Goal: Task Accomplishment & Management: Manage account settings

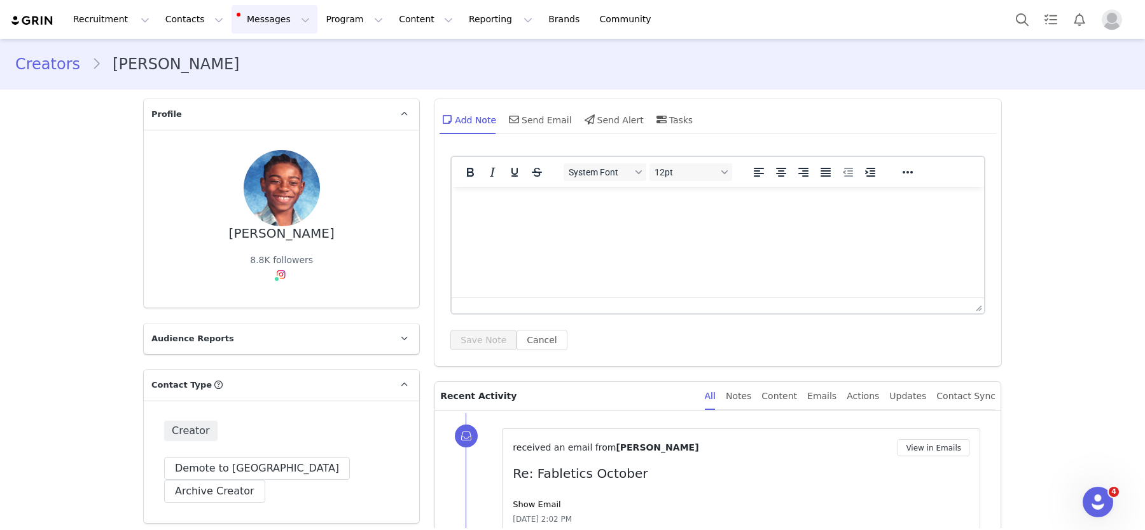
click at [273, 13] on button "Messages Messages" at bounding box center [274, 19] width 86 height 29
click at [327, 17] on button "Program Program" at bounding box center [354, 19] width 73 height 29
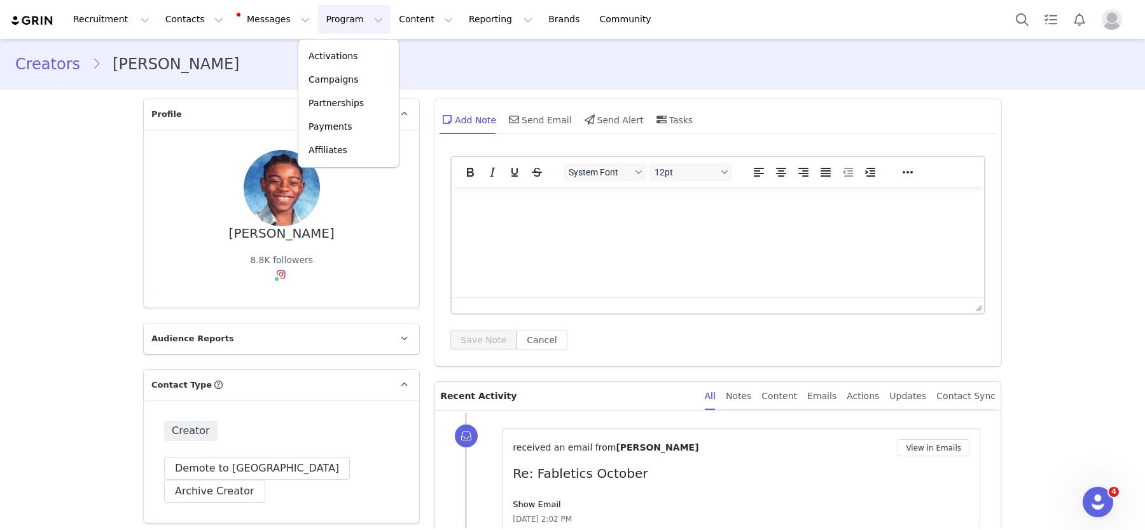
click at [332, 39] on div "Activations Campaigns Partnerships Payments Affiliates" at bounding box center [349, 103] width 102 height 129
click at [319, 22] on button "Program Program" at bounding box center [354, 19] width 73 height 29
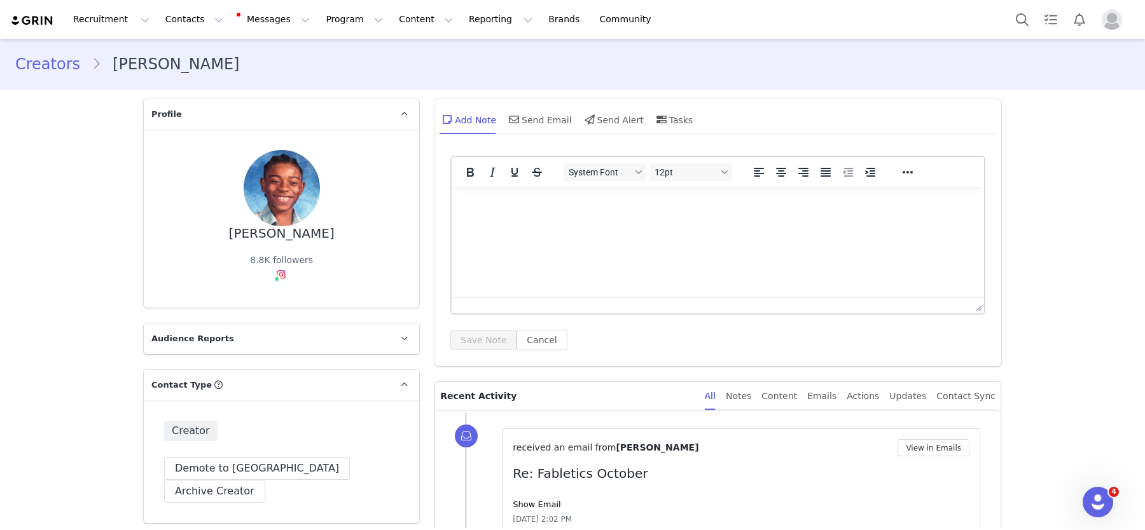
click at [326, 48] on div "Creators Nigel Sydnor" at bounding box center [572, 64] width 1145 height 43
click at [321, 25] on button "Program Program" at bounding box center [354, 19] width 73 height 29
click at [332, 57] on p "Activations" at bounding box center [332, 56] width 49 height 13
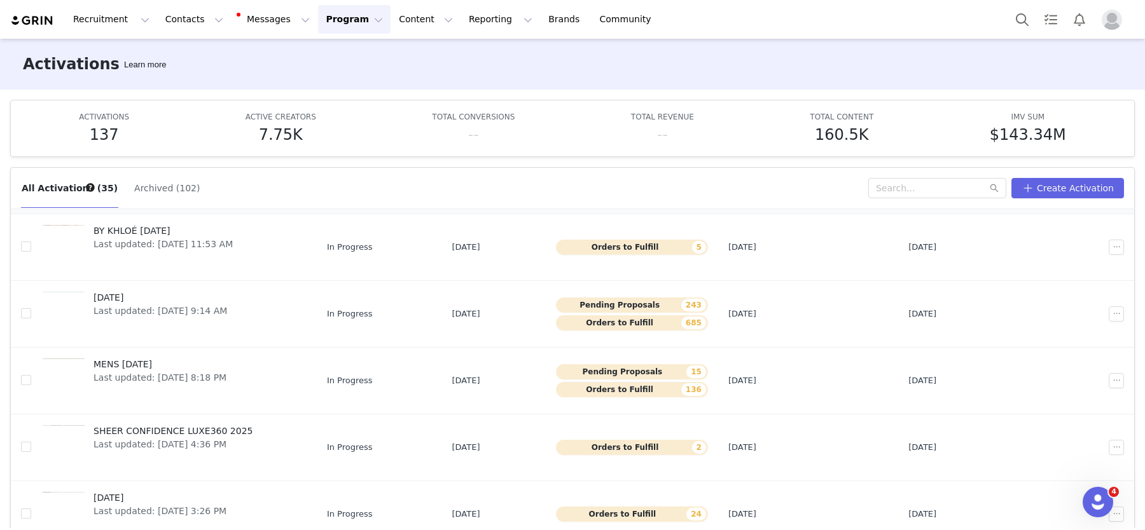
scroll to position [162, 0]
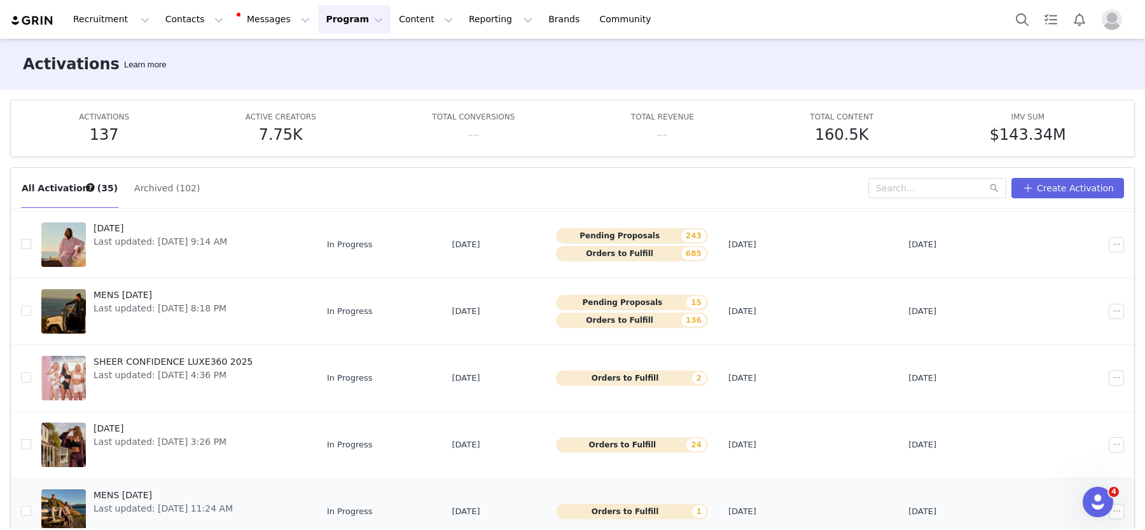
click at [73, 507] on div at bounding box center [63, 512] width 45 height 45
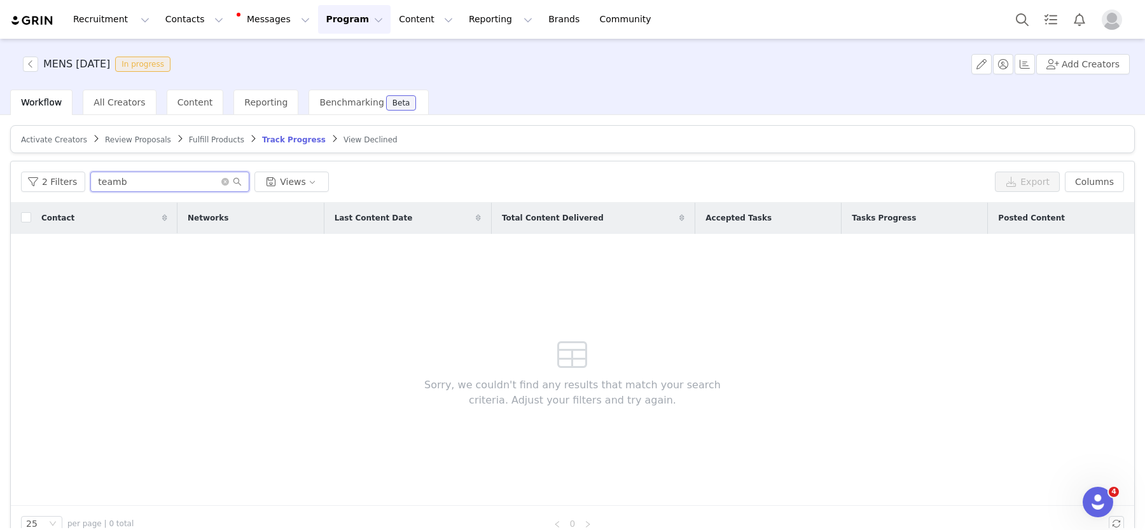
click at [221, 174] on input "teamb" at bounding box center [169, 182] width 159 height 20
drag, startPoint x: 134, startPoint y: 189, endPoint x: 78, endPoint y: 189, distance: 56.0
click at [79, 189] on div "2 Filters teamb Views" at bounding box center [505, 182] width 969 height 20
type input "t"
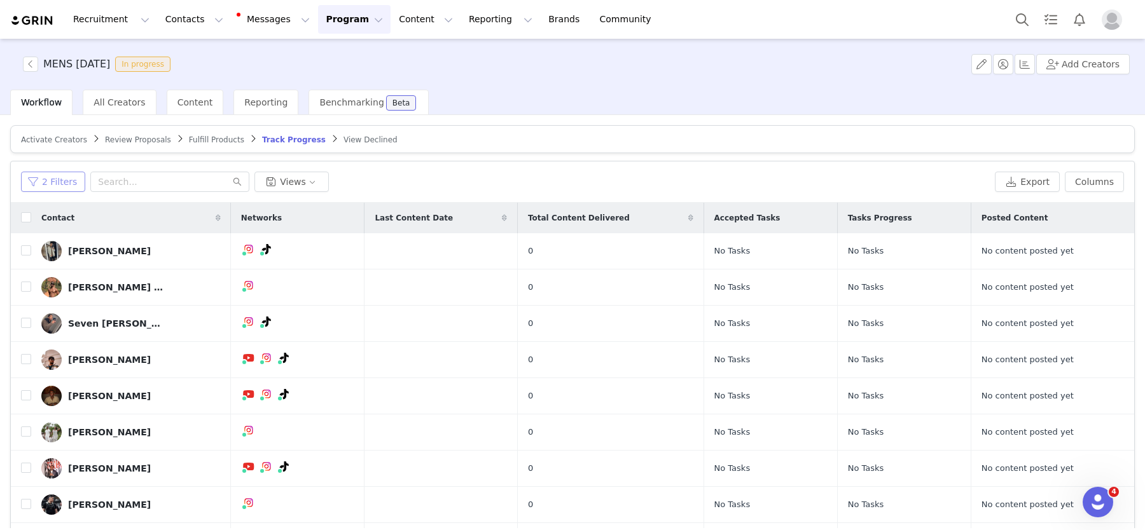
click at [59, 174] on button "2 Filters" at bounding box center [53, 182] width 64 height 20
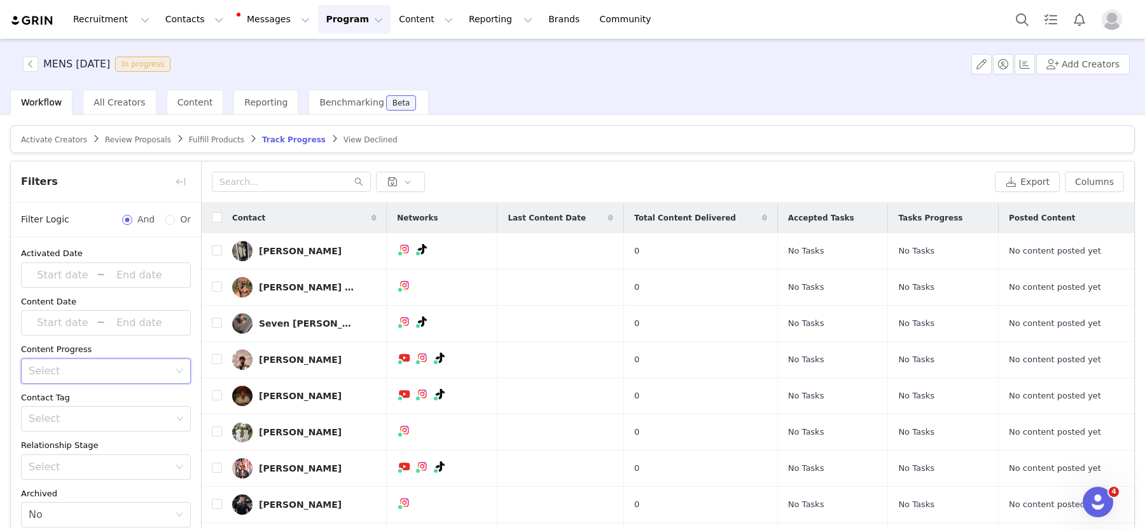
click at [89, 376] on div "Select" at bounding box center [102, 371] width 146 height 24
click at [85, 393] on li "Has content" at bounding box center [106, 397] width 170 height 20
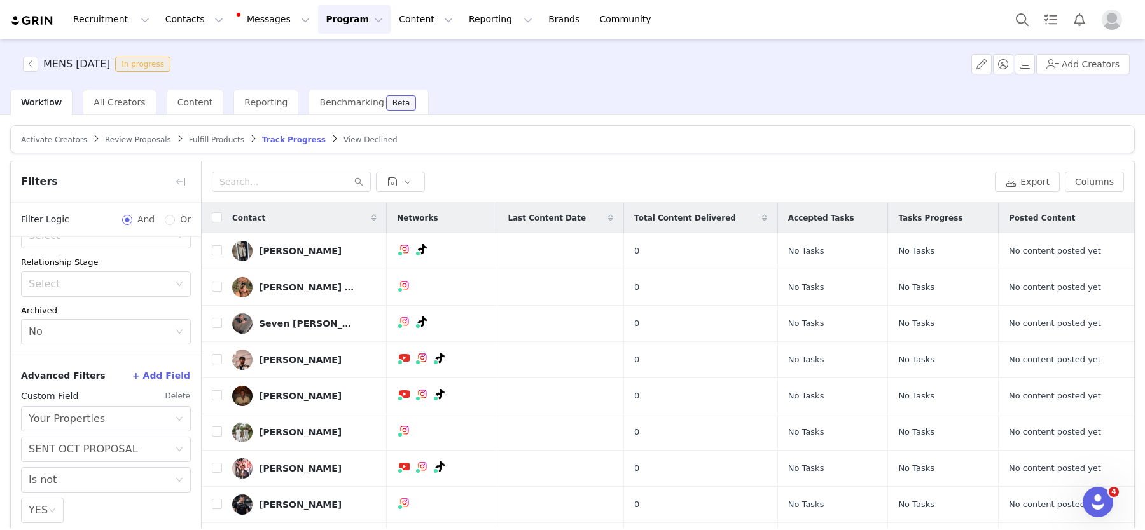
scroll to position [60, 0]
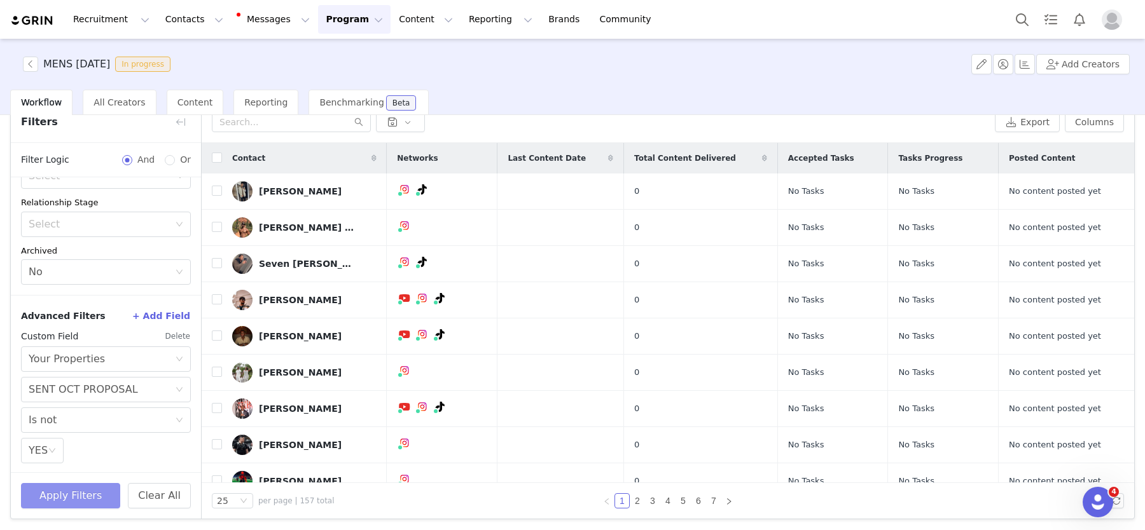
click at [75, 497] on button "Apply Filters" at bounding box center [70, 495] width 99 height 25
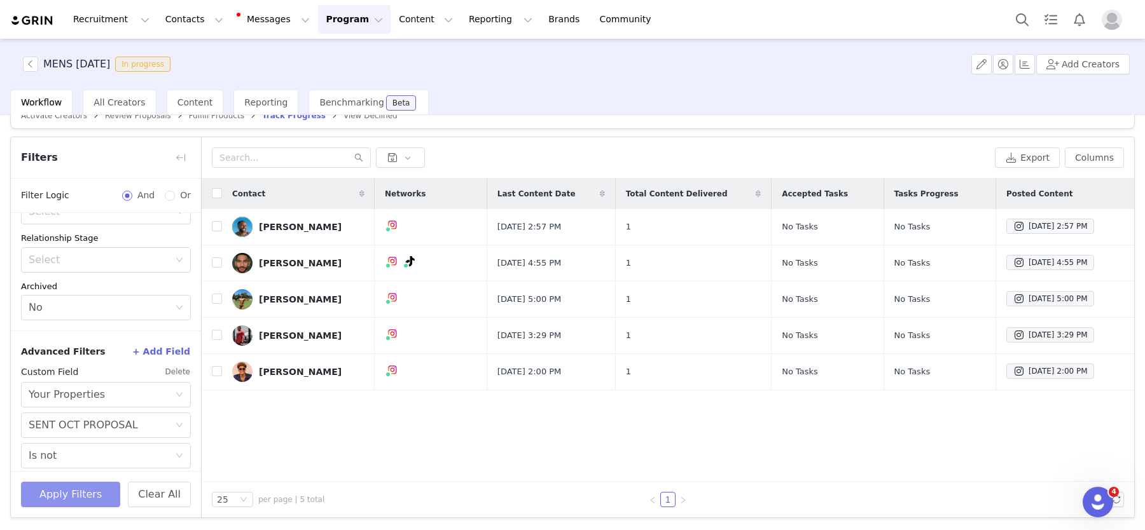
scroll to position [23, 0]
click at [214, 193] on input "checkbox" at bounding box center [217, 195] width 10 height 10
checkbox input "true"
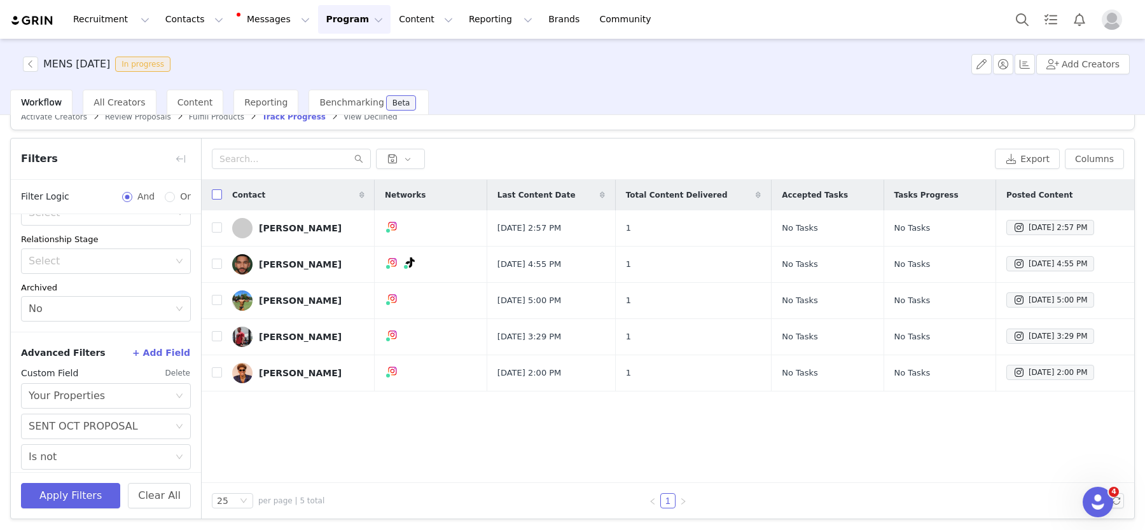
checkbox input "true"
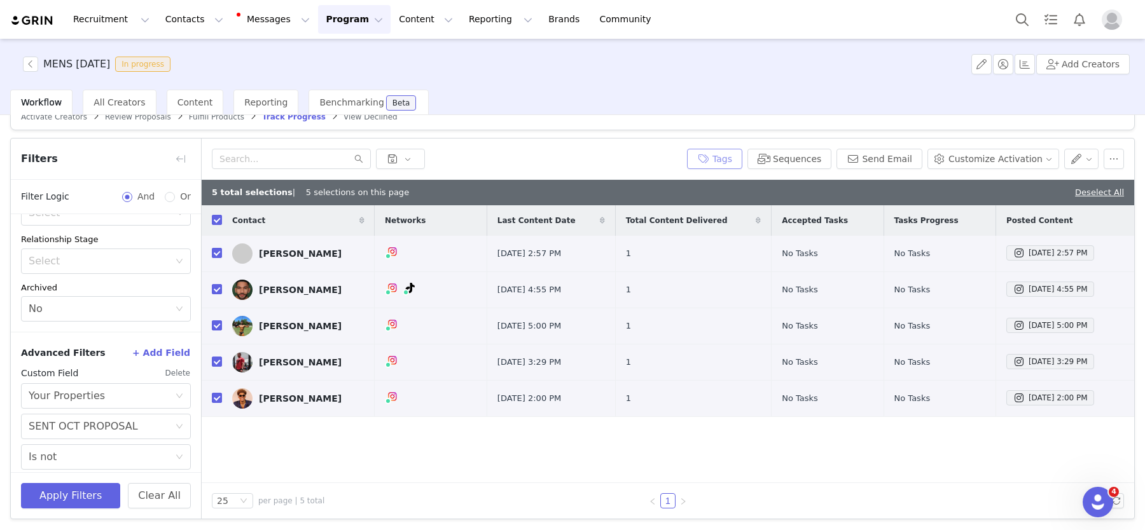
click at [742, 162] on button "Tags" at bounding box center [714, 159] width 55 height 20
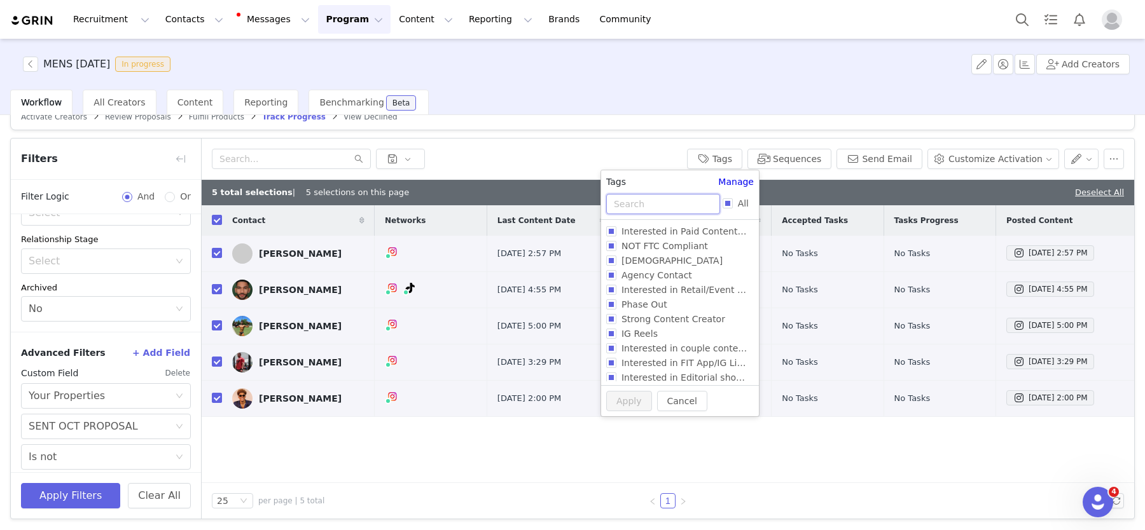
click at [667, 197] on input "text" at bounding box center [663, 204] width 114 height 20
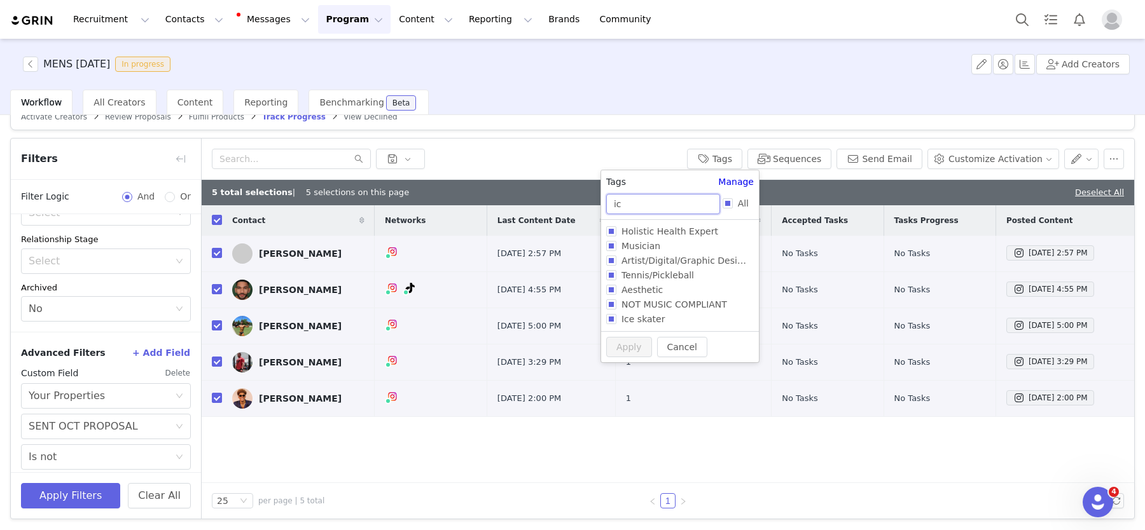
type input "i"
type input "oct"
click at [629, 267] on label "send oct mens" at bounding box center [677, 260] width 142 height 15
click at [616, 266] on input "send oct mens" at bounding box center [611, 261] width 10 height 10
checkbox input "true"
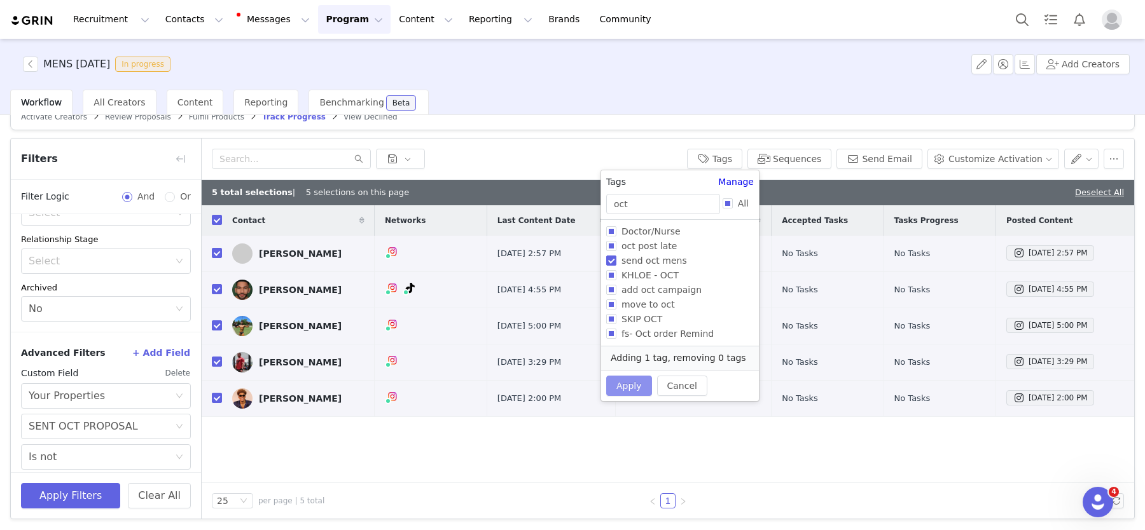
click at [634, 377] on button "Apply" at bounding box center [629, 386] width 46 height 20
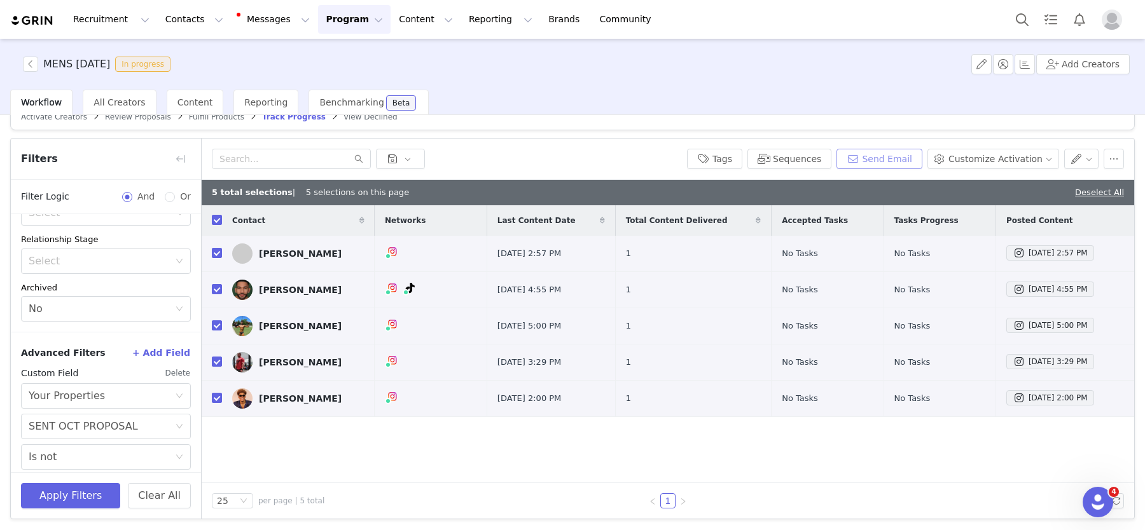
click at [883, 163] on button "Send Email" at bounding box center [879, 159] width 86 height 20
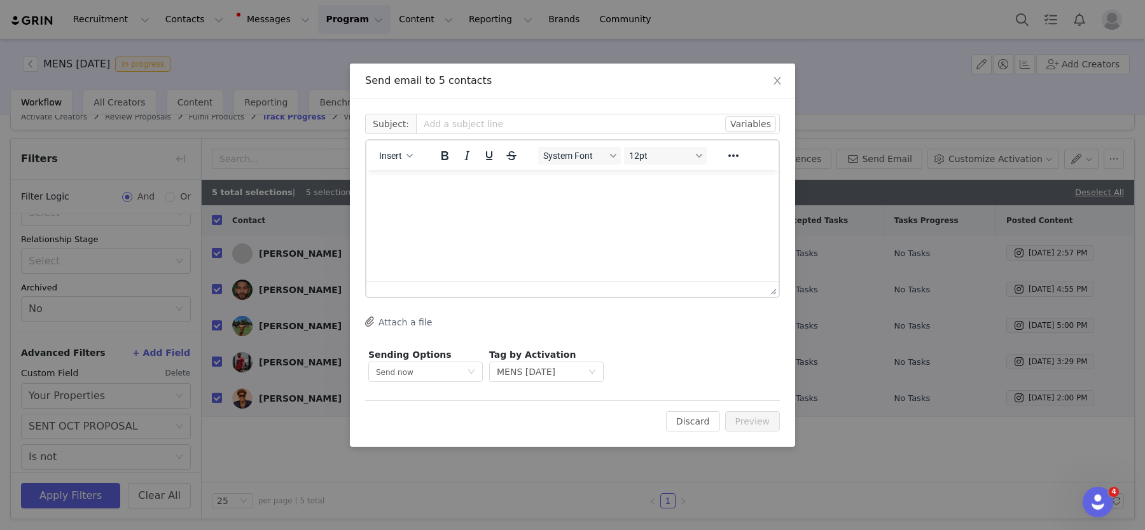
scroll to position [0, 0]
click at [383, 144] on div "Insert" at bounding box center [396, 155] width 60 height 25
click at [383, 148] on button "Insert" at bounding box center [396, 156] width 44 height 18
click at [394, 175] on div "Insert Template" at bounding box center [442, 177] width 114 height 15
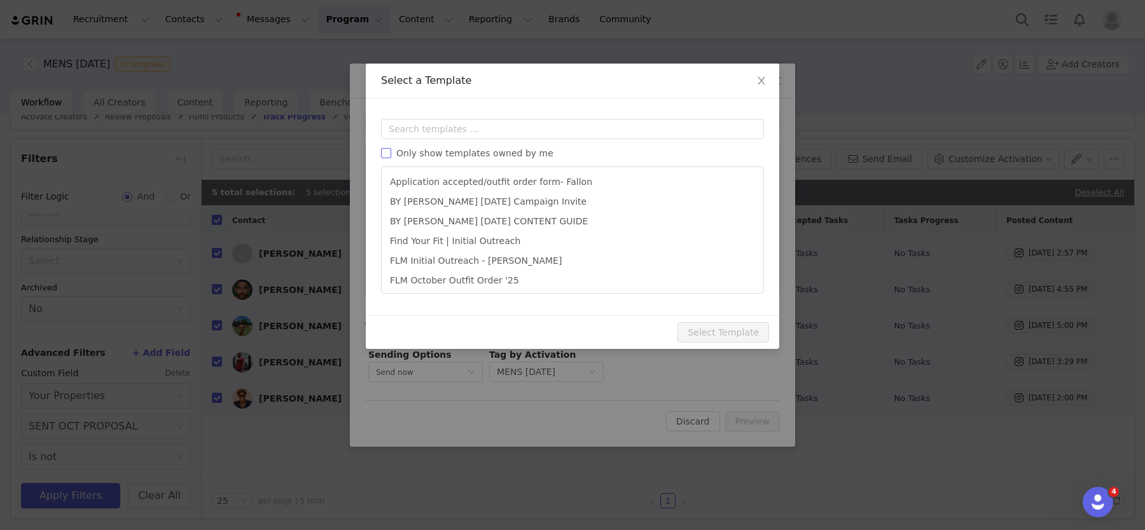
click at [429, 158] on span "Only show templates owned by me" at bounding box center [474, 153] width 167 height 10
click at [391, 158] on input "Only show templates owned by me" at bounding box center [386, 153] width 10 height 10
checkbox input "true"
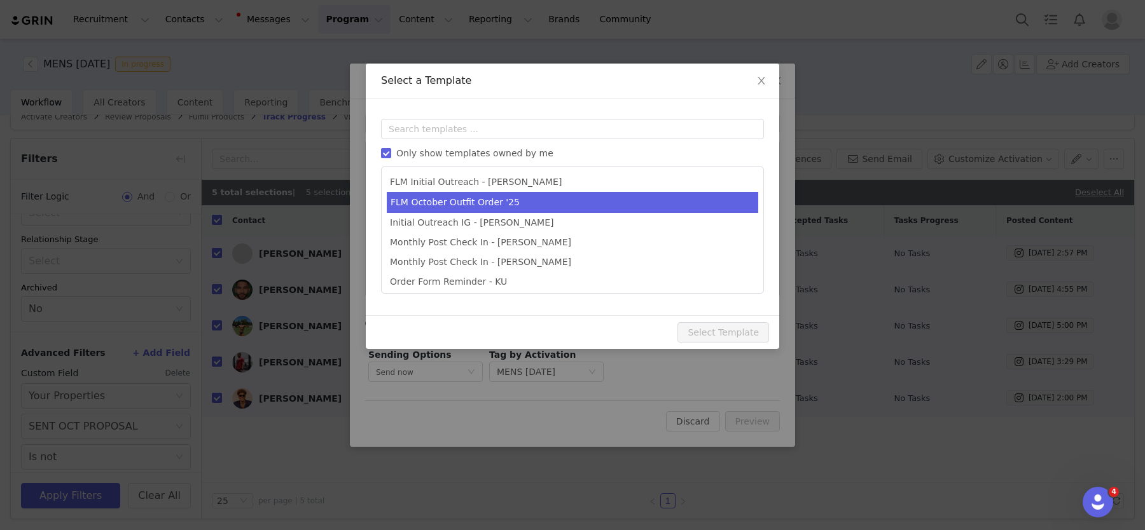
click at [444, 208] on li "FLM October Outfit Order '25" at bounding box center [572, 202] width 371 height 21
type input "October '25 Outfit Order x [instagram_username] + Affiliate Opportunity"
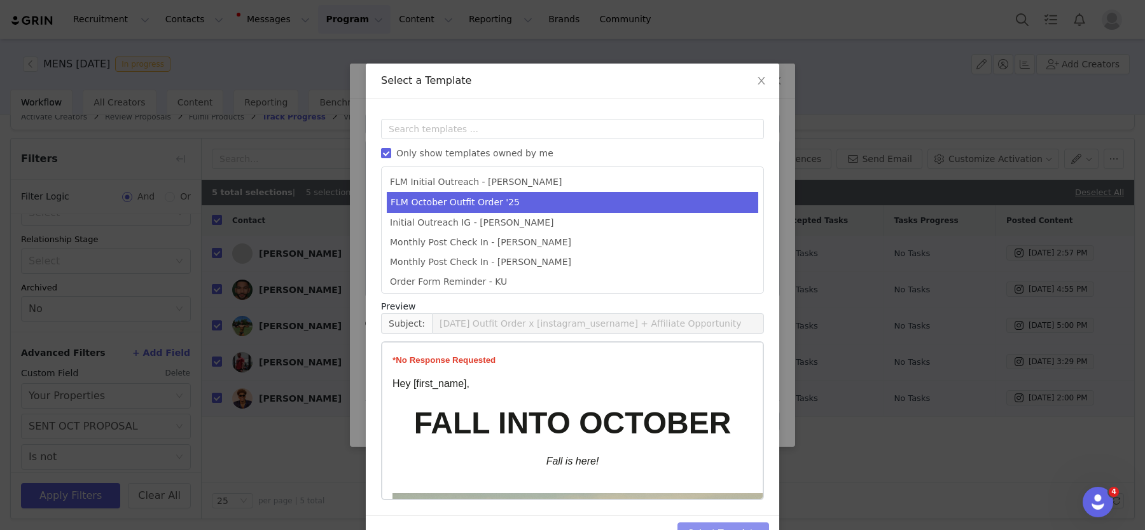
click at [745, 525] on button "Select Template" at bounding box center [723, 533] width 92 height 20
type input "October '25 Outfit Order x [instagram_username] + Affiliate Opportunity"
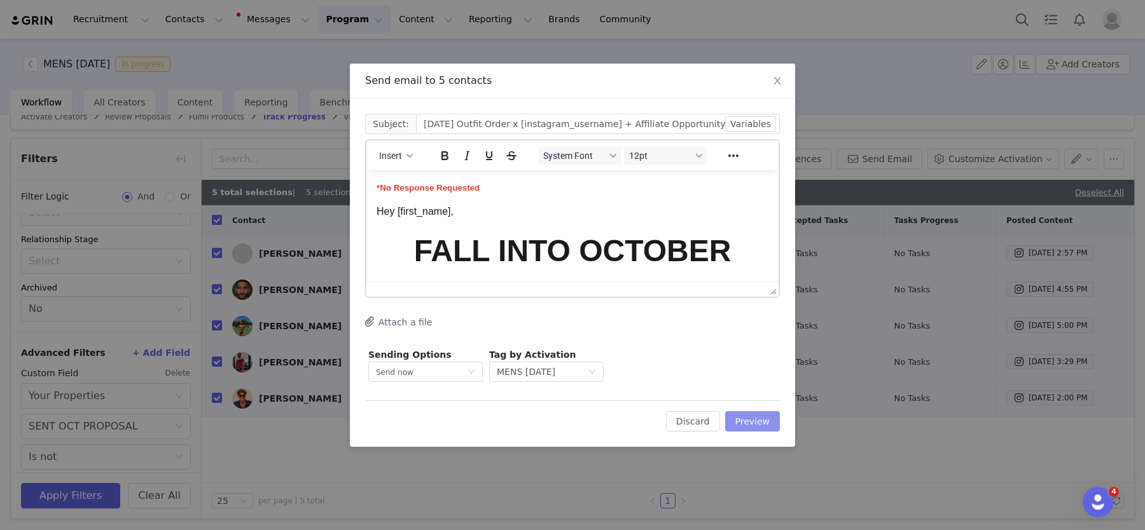
click at [743, 429] on button "Preview" at bounding box center [752, 421] width 55 height 20
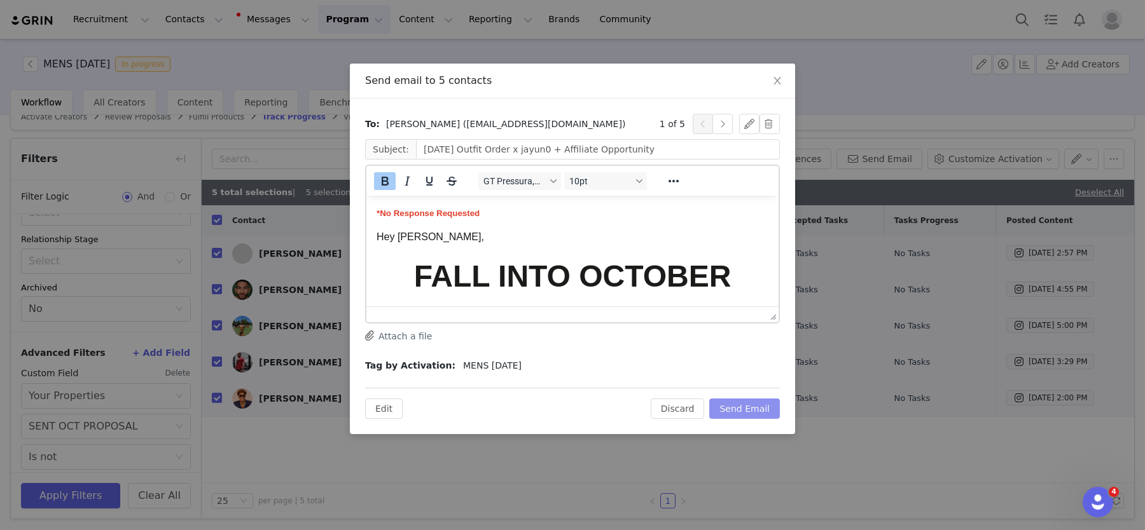
click at [746, 404] on button "Send Email" at bounding box center [744, 409] width 71 height 20
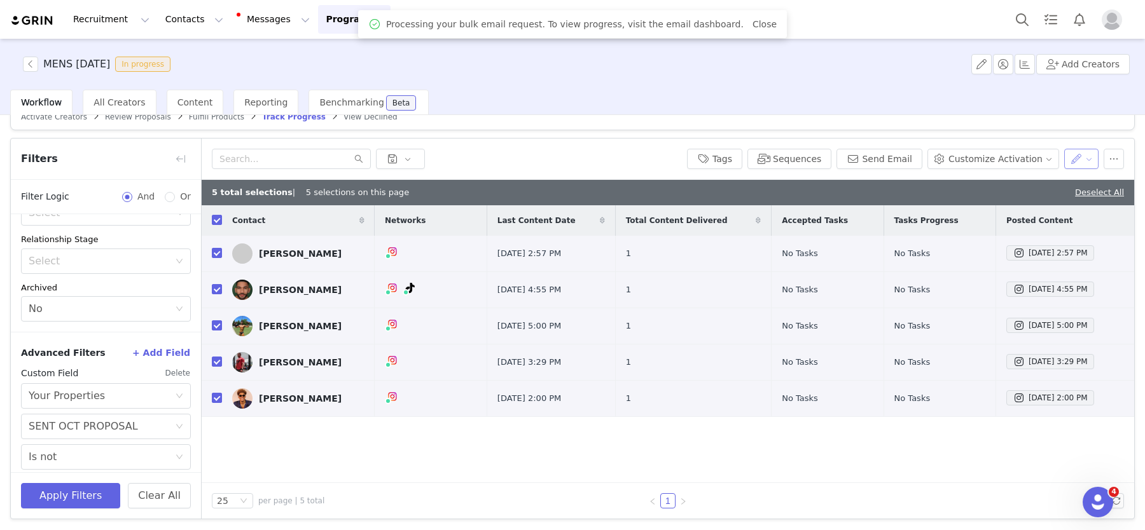
click at [1080, 157] on button "button" at bounding box center [1081, 159] width 35 height 20
click at [1045, 204] on span "Set Custom Property" at bounding box center [1044, 203] width 92 height 14
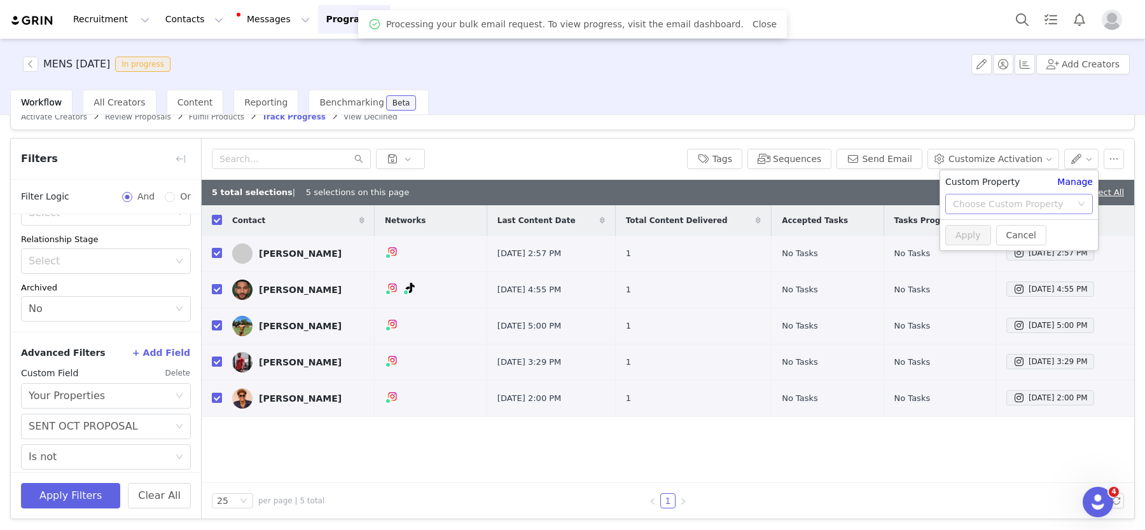
click at [988, 198] on div "Choose Custom Property" at bounding box center [1012, 204] width 118 height 13
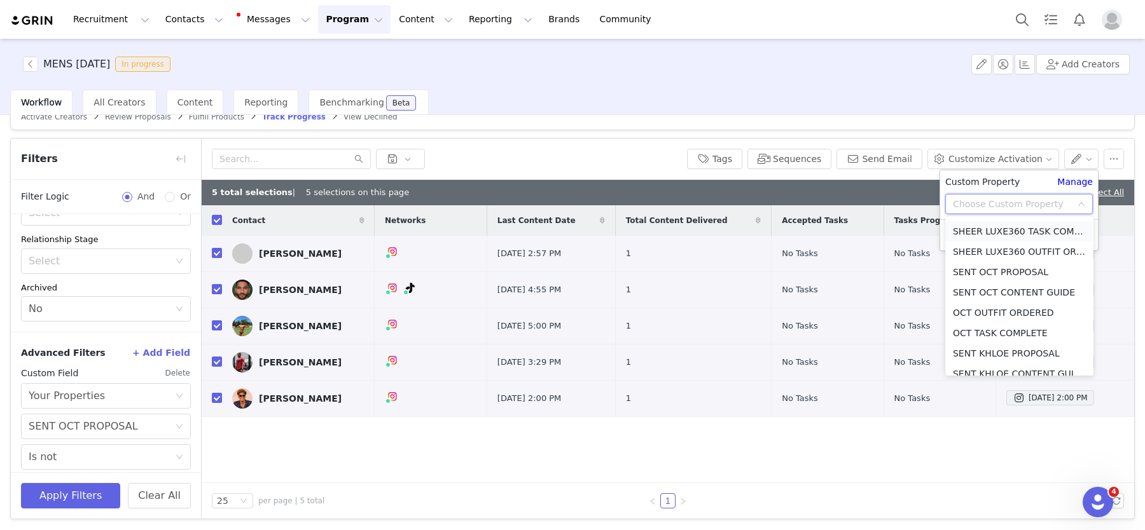
scroll to position [647, 0]
click at [972, 236] on li "SEPT TASK COMPLETE" at bounding box center [1019, 234] width 148 height 20
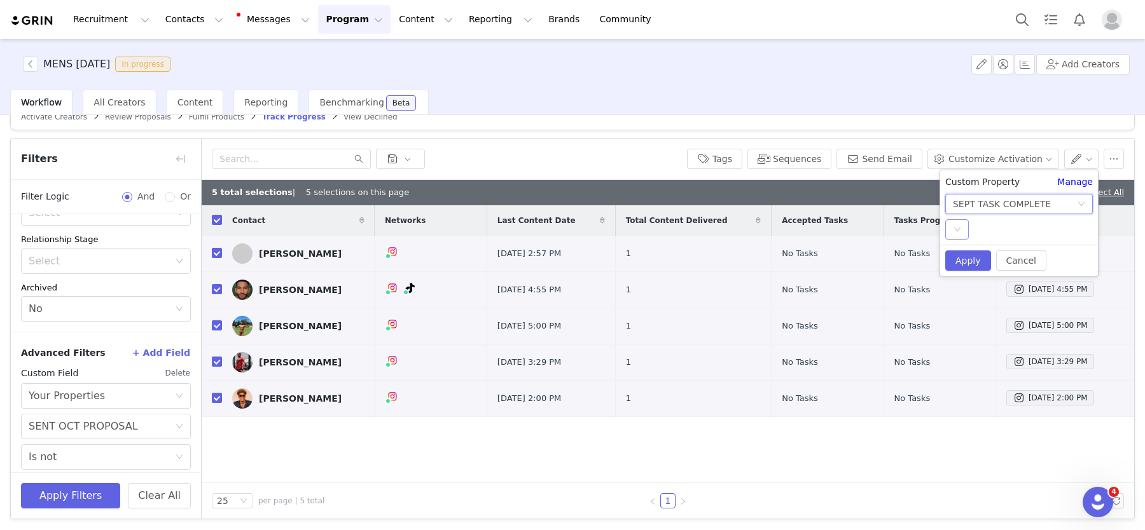
click at [953, 235] on div "Select" at bounding box center [957, 229] width 24 height 20
click at [962, 254] on li "YES" at bounding box center [1019, 255] width 148 height 20
click at [962, 254] on button "Apply" at bounding box center [968, 261] width 46 height 20
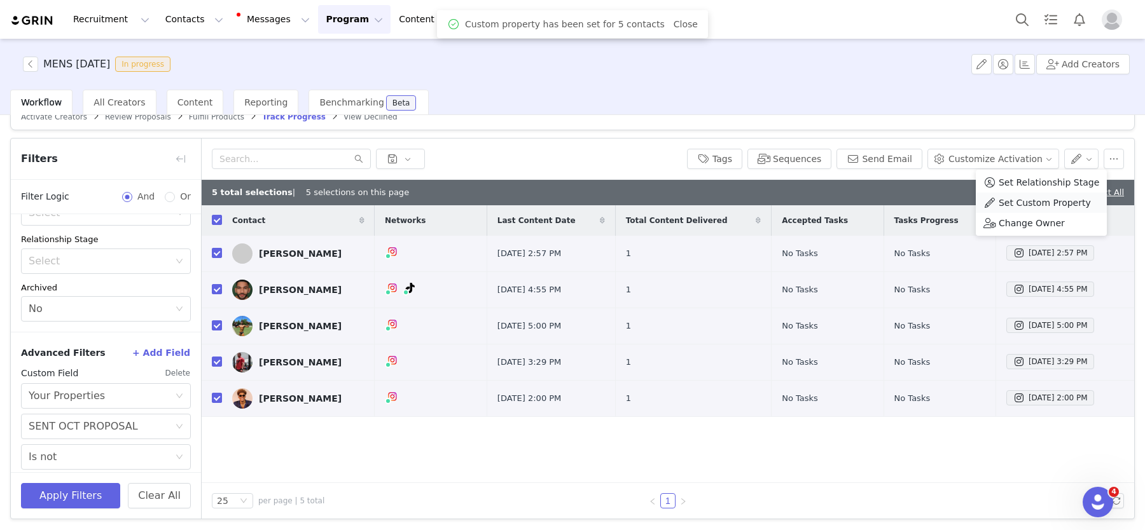
click at [1002, 205] on span "Set Custom Property" at bounding box center [1044, 203] width 92 height 14
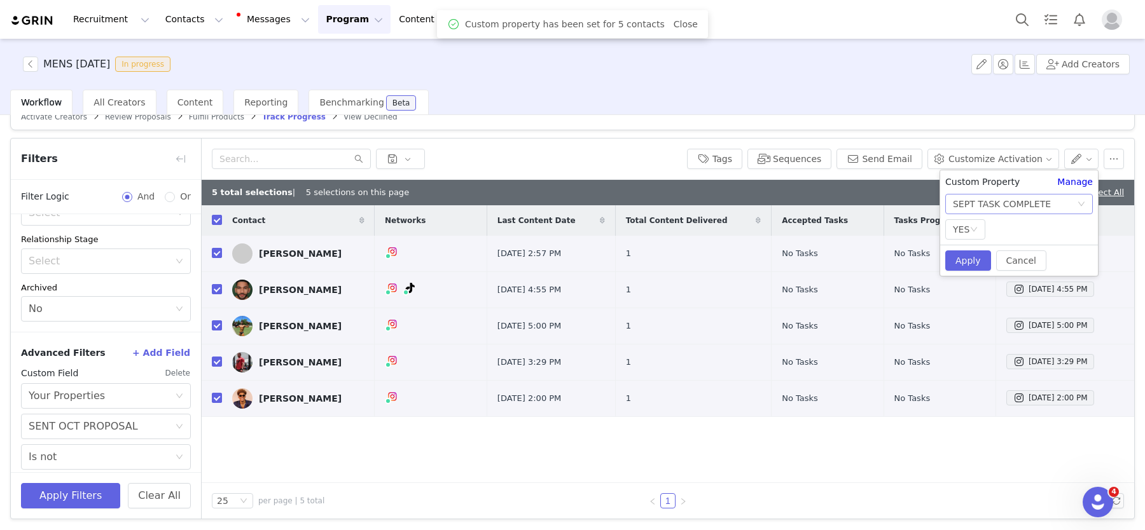
click at [978, 202] on div "SEPT TASK COMPLETE" at bounding box center [1002, 204] width 98 height 19
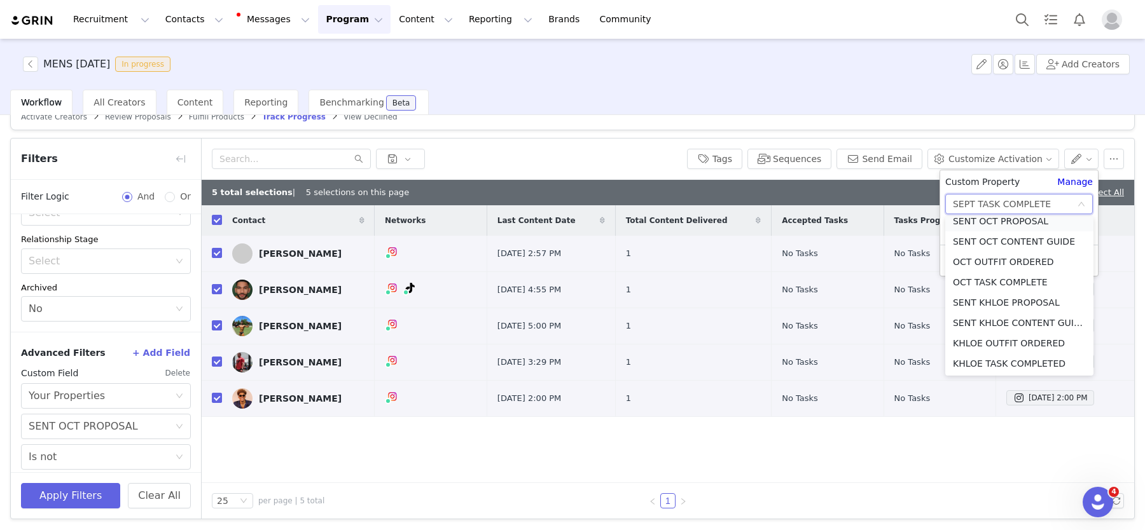
scroll to position [715, 0]
click at [979, 226] on li "SENT OCT PROPOSAL" at bounding box center [1019, 227] width 148 height 20
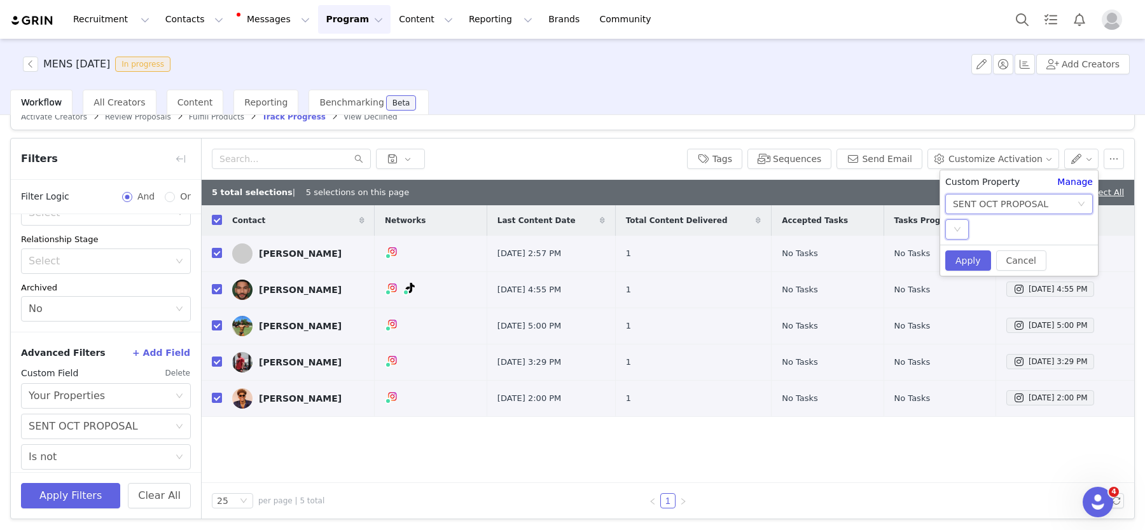
click at [962, 226] on div "Select" at bounding box center [957, 229] width 24 height 20
click at [965, 242] on ul "YES" at bounding box center [1019, 254] width 148 height 25
click at [967, 258] on li "YES" at bounding box center [1019, 255] width 148 height 20
click at [967, 258] on button "Apply" at bounding box center [968, 261] width 46 height 20
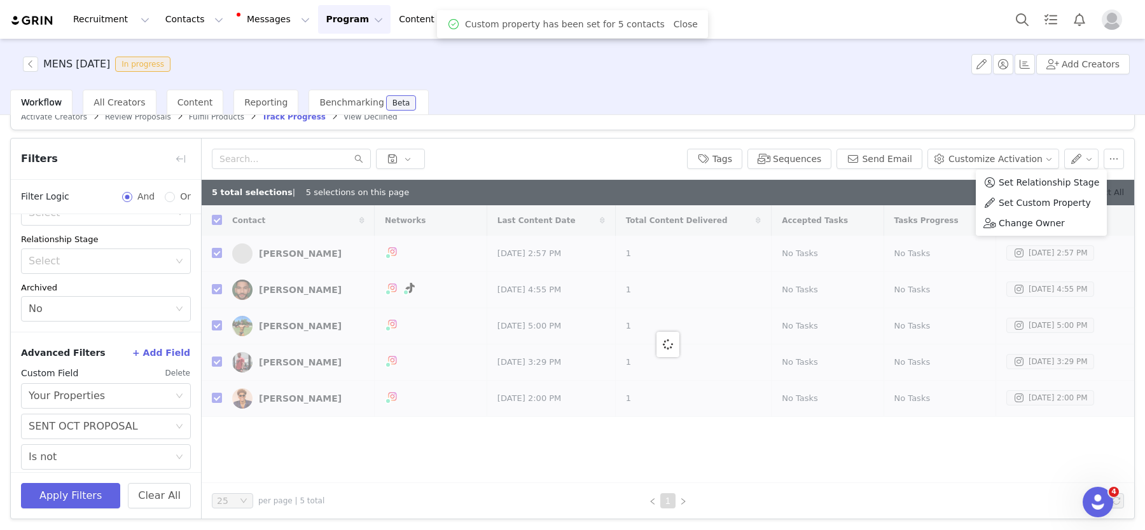
checkbox input "false"
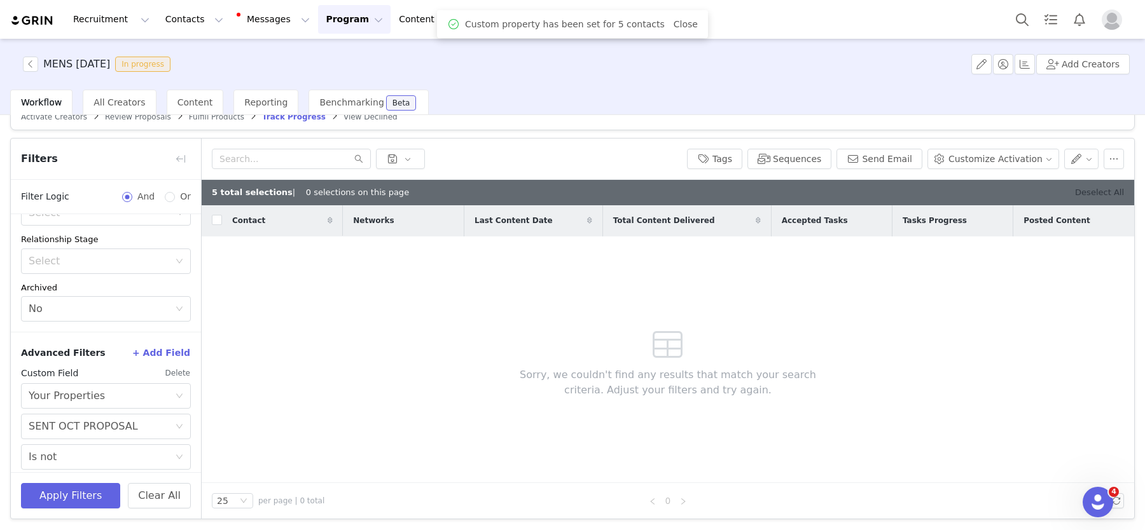
click at [1103, 195] on link "Deselect All" at bounding box center [1099, 193] width 49 height 10
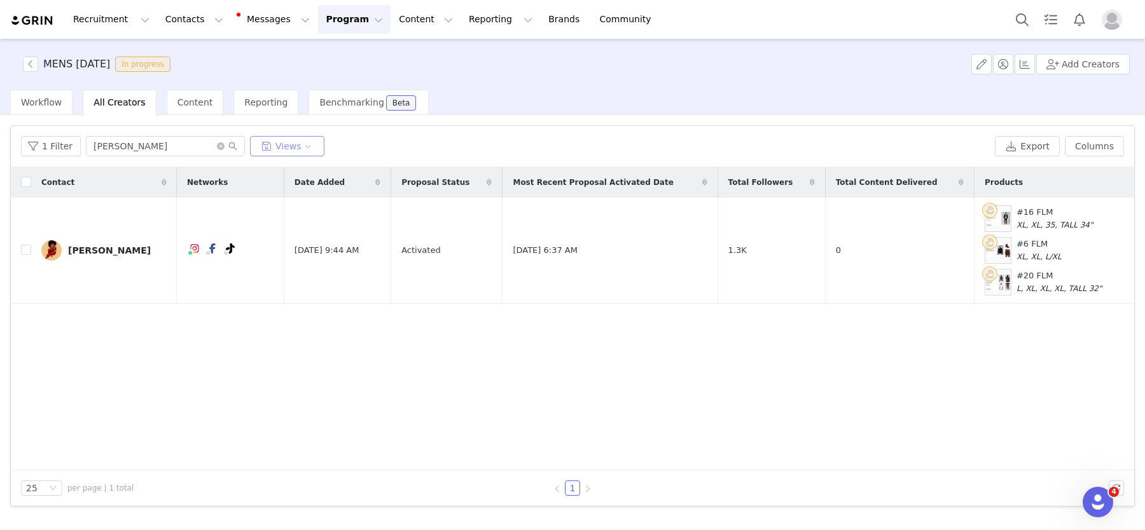
click at [296, 148] on button "Views" at bounding box center [287, 146] width 74 height 20
click at [253, 16] on button "Messages Messages" at bounding box center [274, 19] width 86 height 29
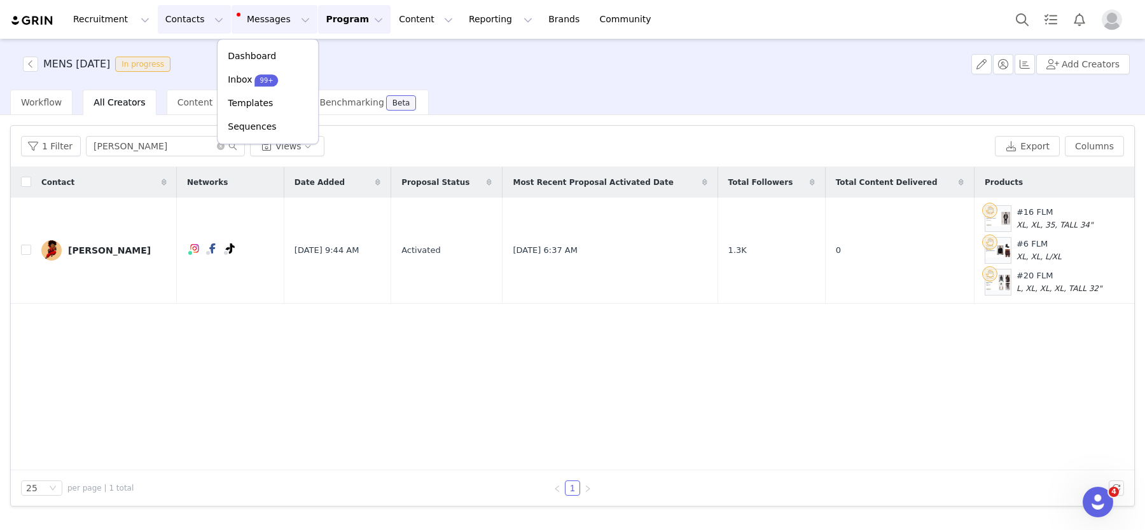
click at [173, 18] on button "Contacts Contacts" at bounding box center [194, 19] width 73 height 29
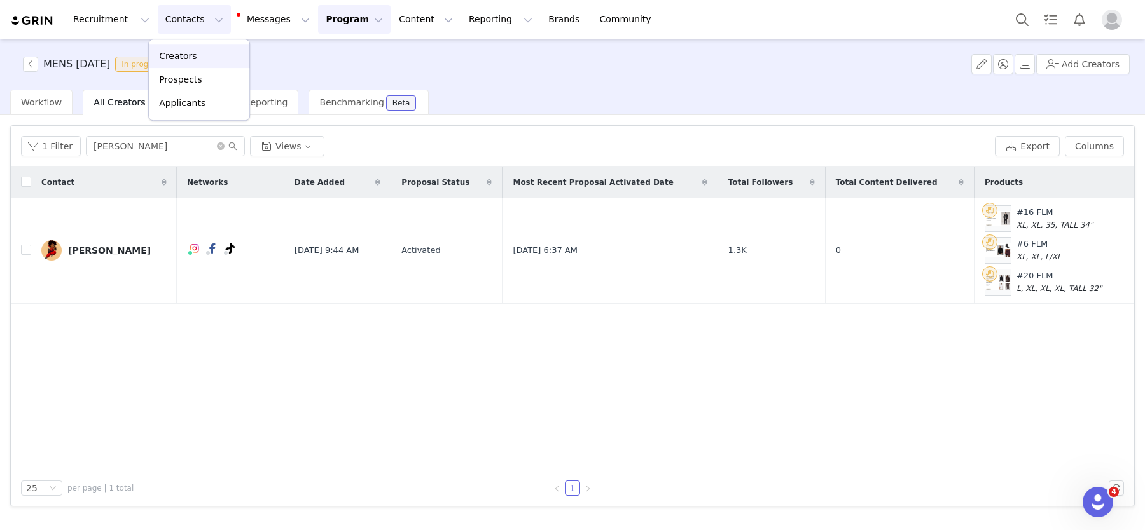
click at [199, 50] on div "Creators" at bounding box center [198, 56] width 85 height 13
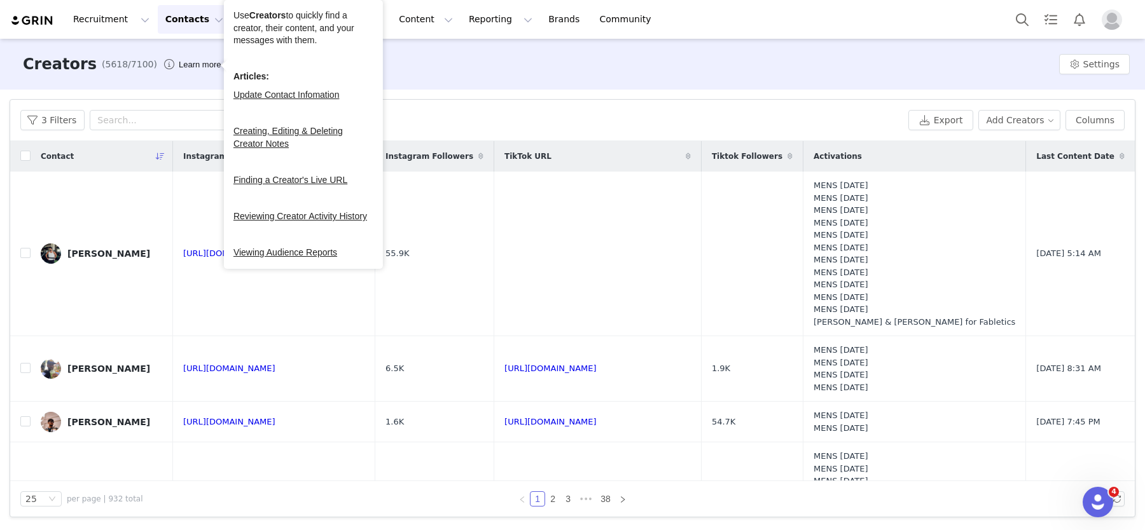
click at [271, 120] on div "Use Creators to quickly find a creator, their content, and your messages with t…" at bounding box center [303, 135] width 140 height 250
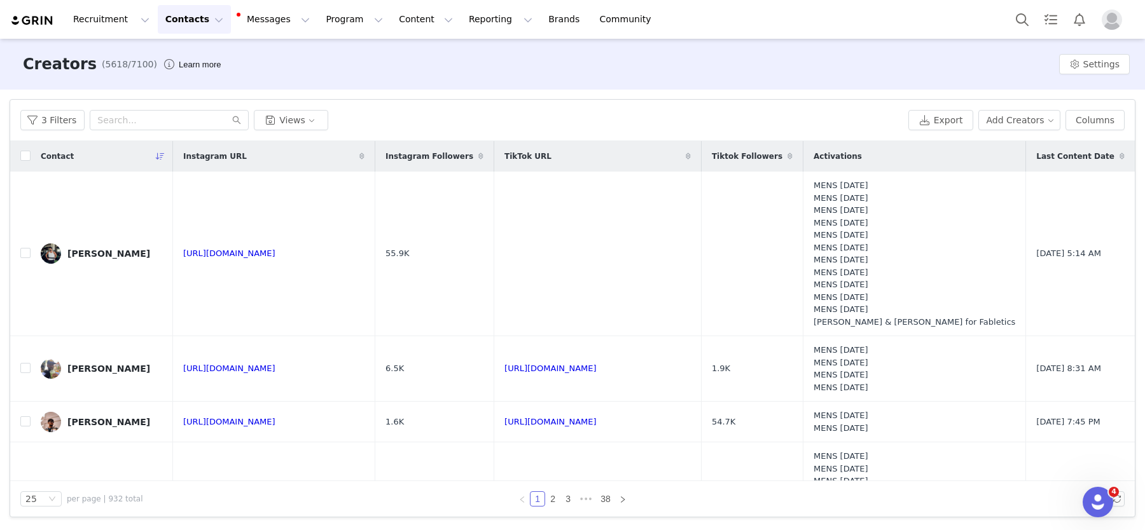
click at [482, 104] on div "3 Filters Views Export Add Creators Columns" at bounding box center [572, 120] width 1124 height 41
click at [302, 120] on button "Views" at bounding box center [291, 120] width 74 height 20
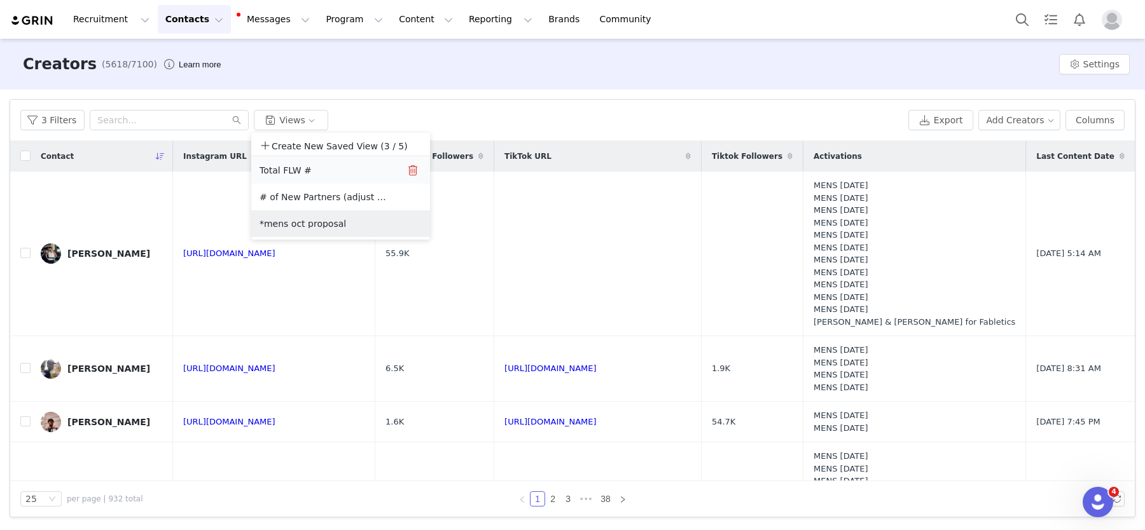
click at [291, 168] on button "Total FLW #" at bounding box center [323, 170] width 128 height 20
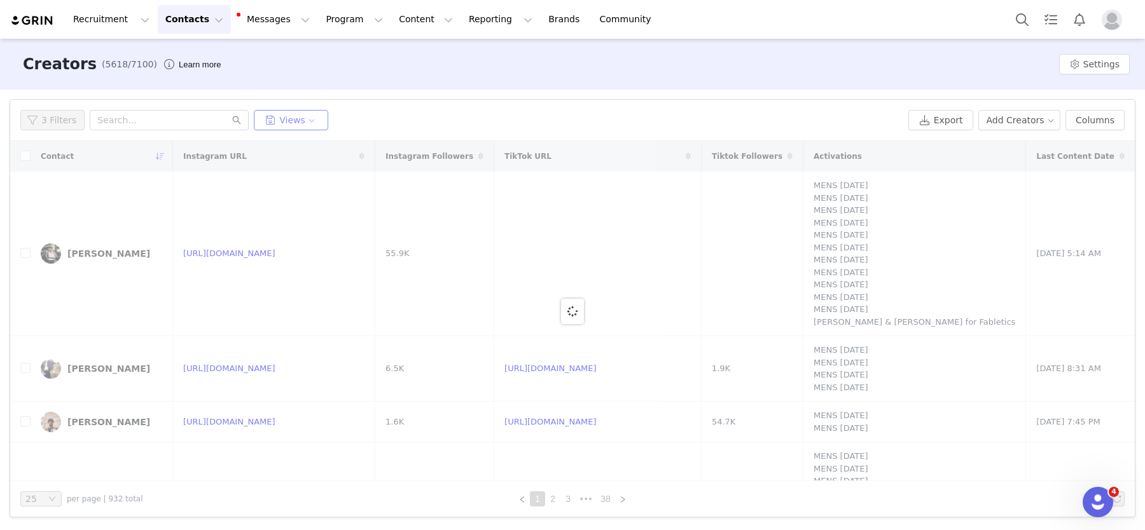
click at [274, 127] on button "Views" at bounding box center [291, 120] width 74 height 20
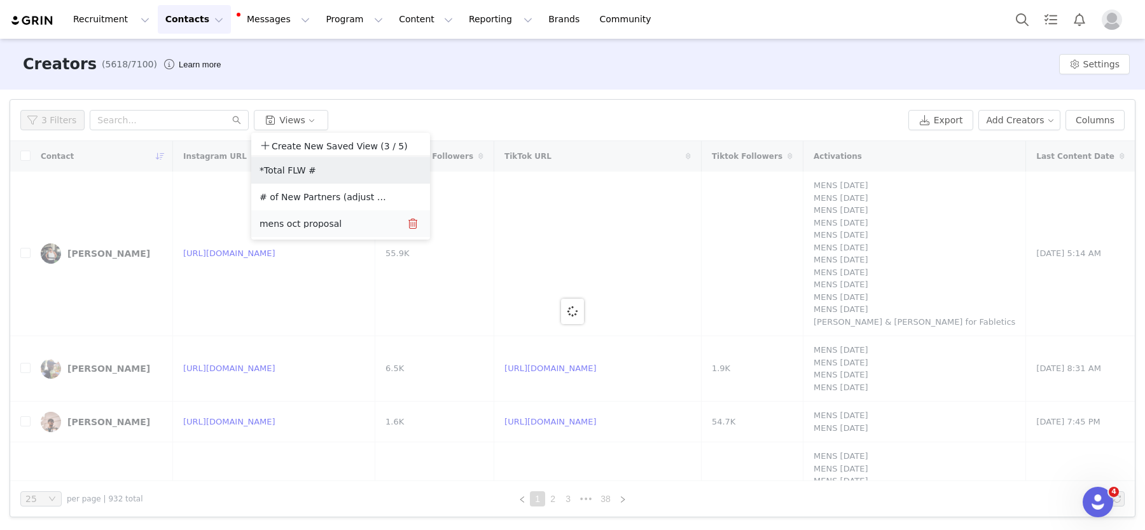
click at [300, 220] on button "mens oct proposal" at bounding box center [323, 224] width 128 height 20
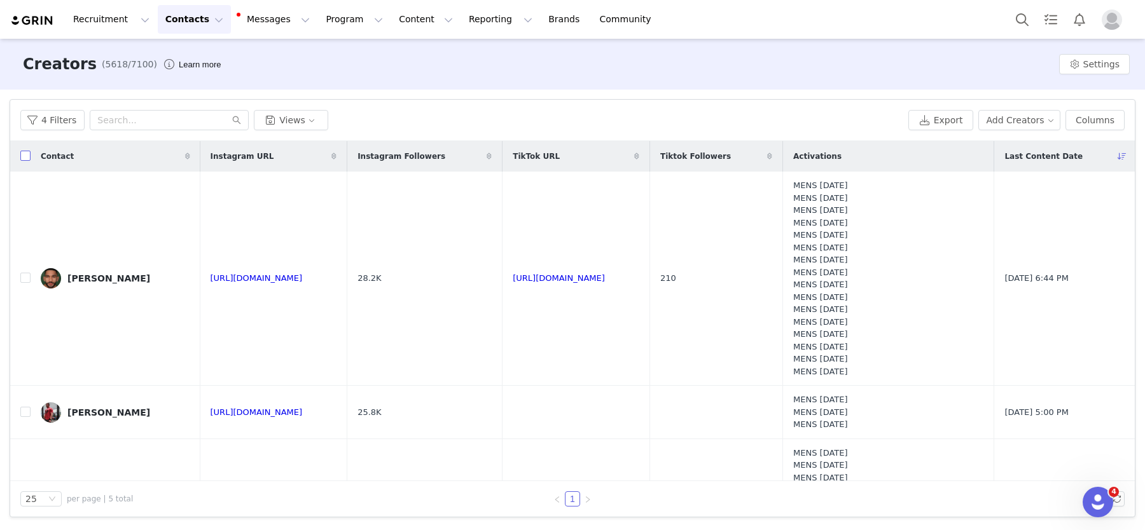
click at [23, 156] on input "checkbox" at bounding box center [25, 156] width 10 height 10
checkbox input "true"
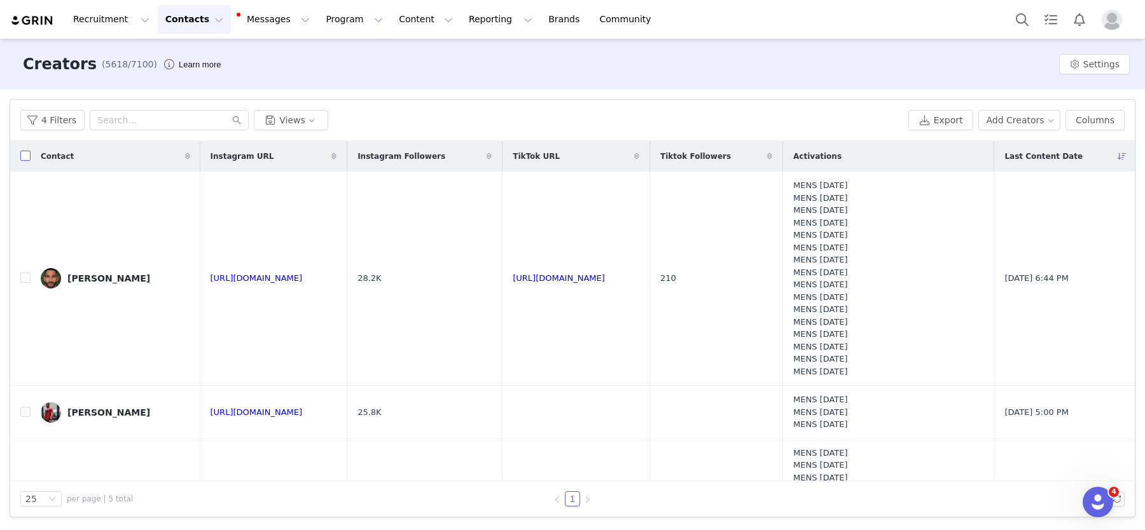
checkbox input "true"
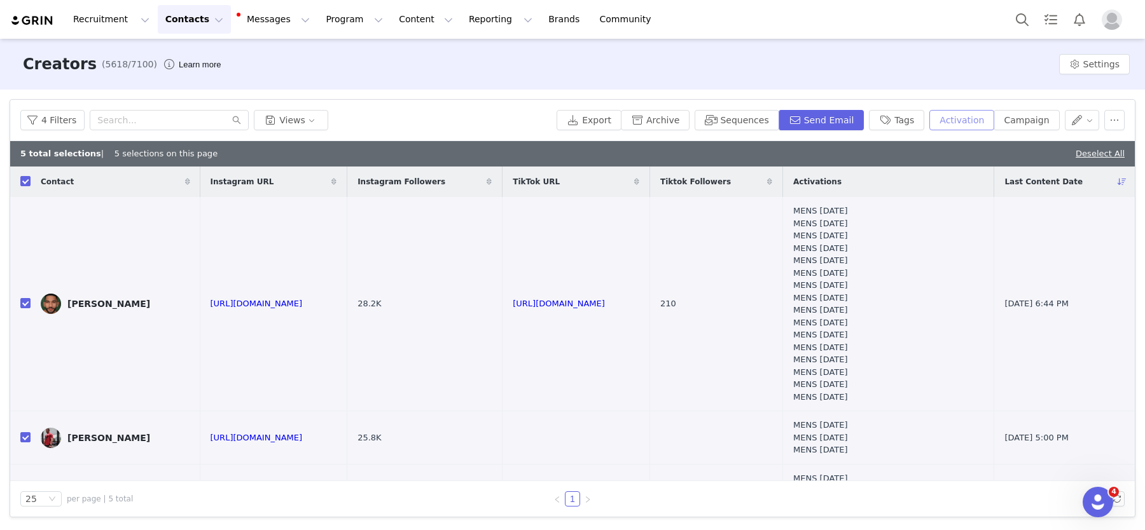
click at [960, 120] on button "Activation" at bounding box center [961, 120] width 65 height 20
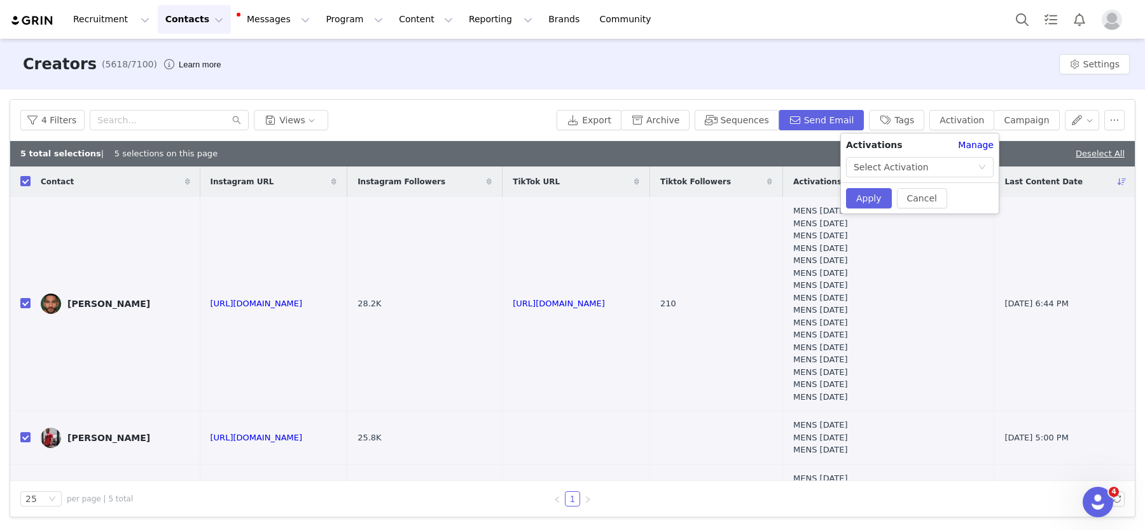
click at [843, 183] on div "Cancel Apply" at bounding box center [920, 198] width 158 height 31
click at [874, 167] on div "Select Activation" at bounding box center [890, 167] width 75 height 19
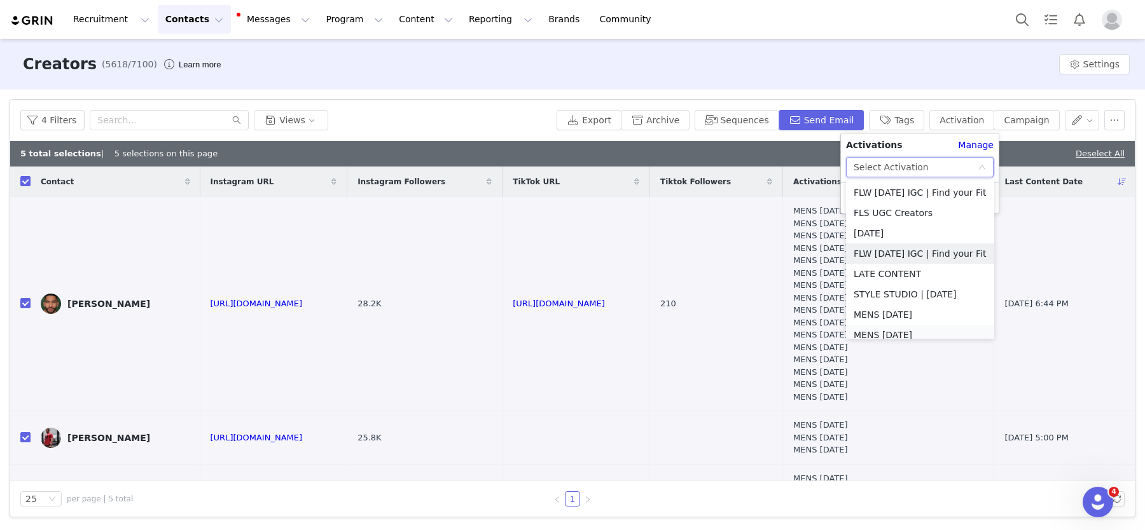
scroll to position [6, 0]
click at [906, 304] on li "MENS [DATE]" at bounding box center [920, 308] width 148 height 20
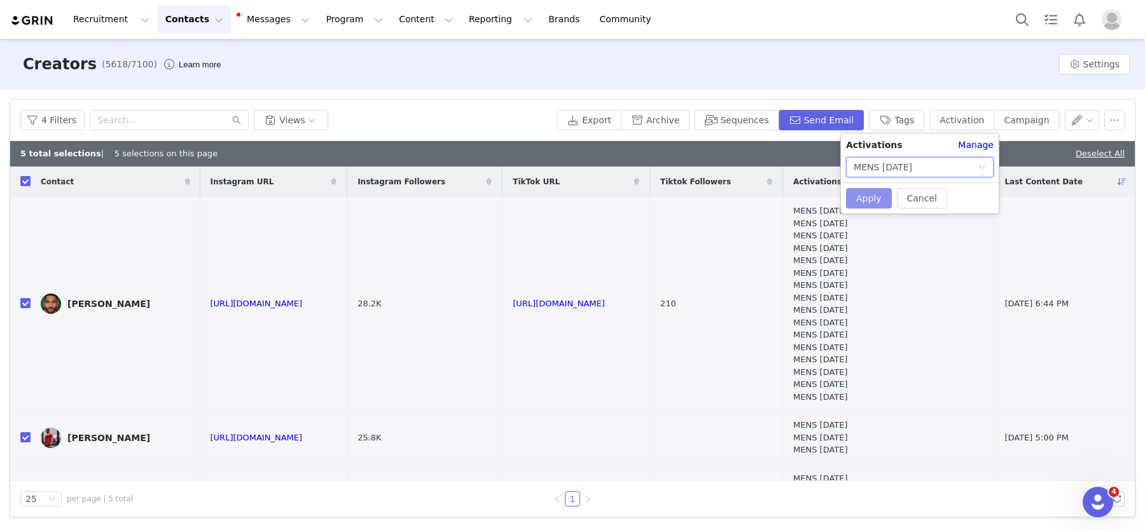
click at [866, 198] on button "Apply" at bounding box center [869, 198] width 46 height 20
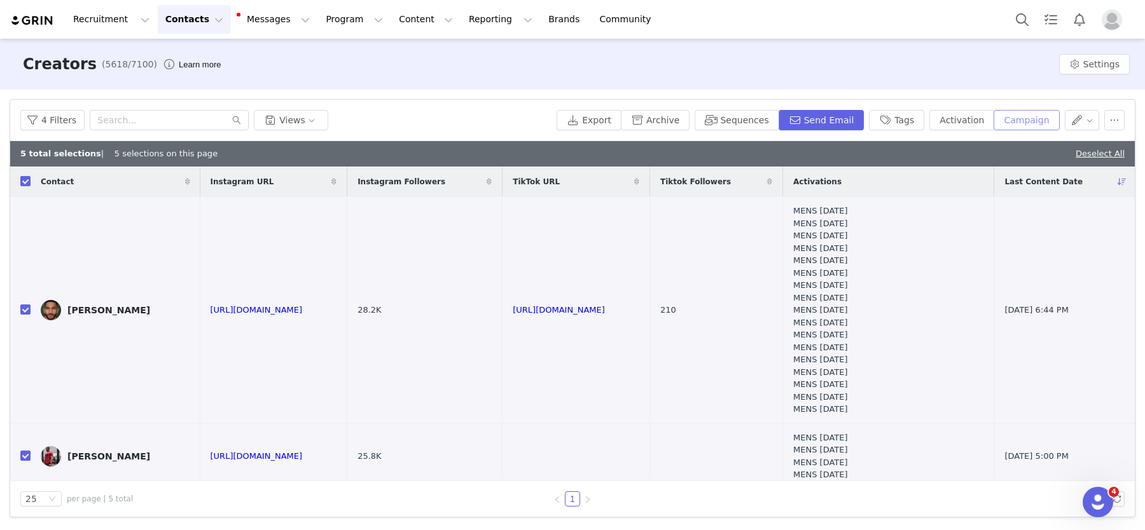
click at [1022, 118] on button "Campaign" at bounding box center [1026, 120] width 66 height 20
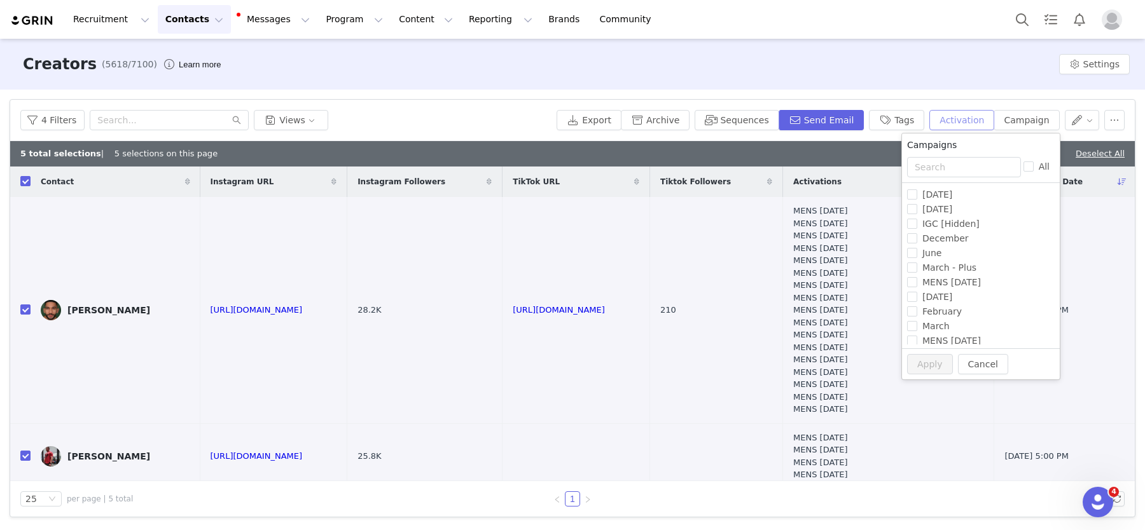
click at [970, 118] on button "Activation" at bounding box center [961, 120] width 65 height 20
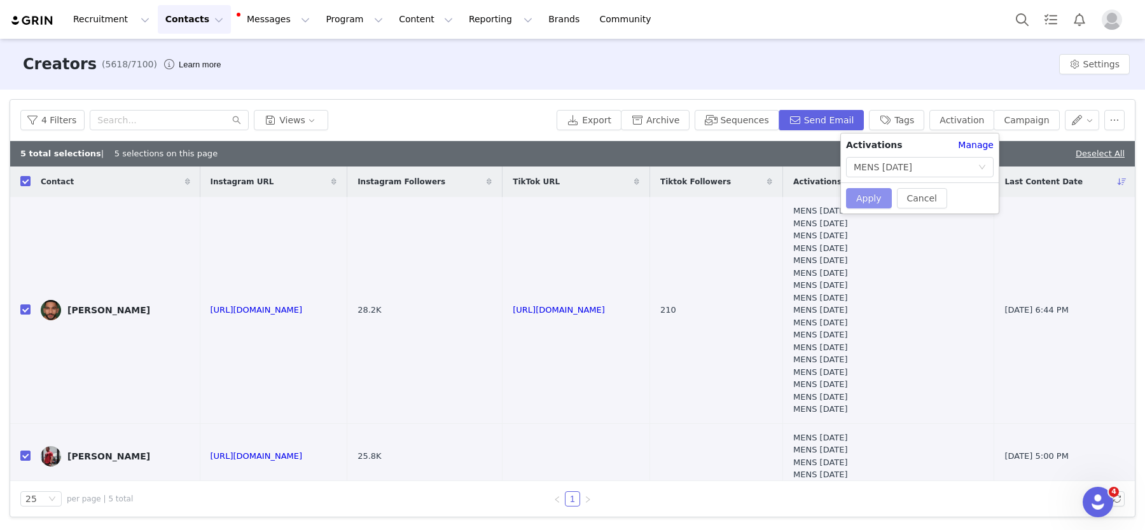
click at [860, 192] on button "Apply" at bounding box center [869, 198] width 46 height 20
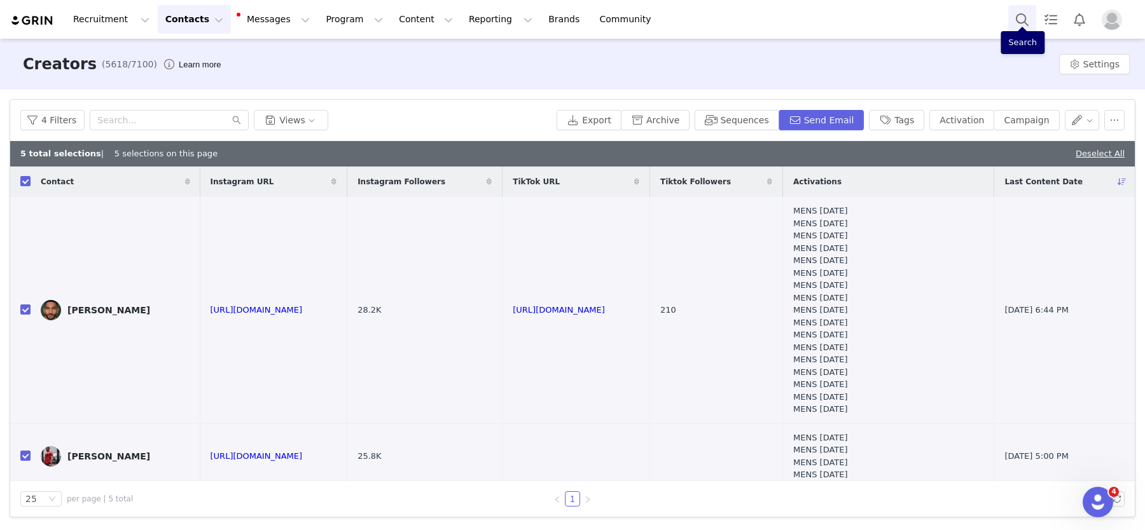
click at [1020, 22] on button "Search" at bounding box center [1022, 19] width 28 height 29
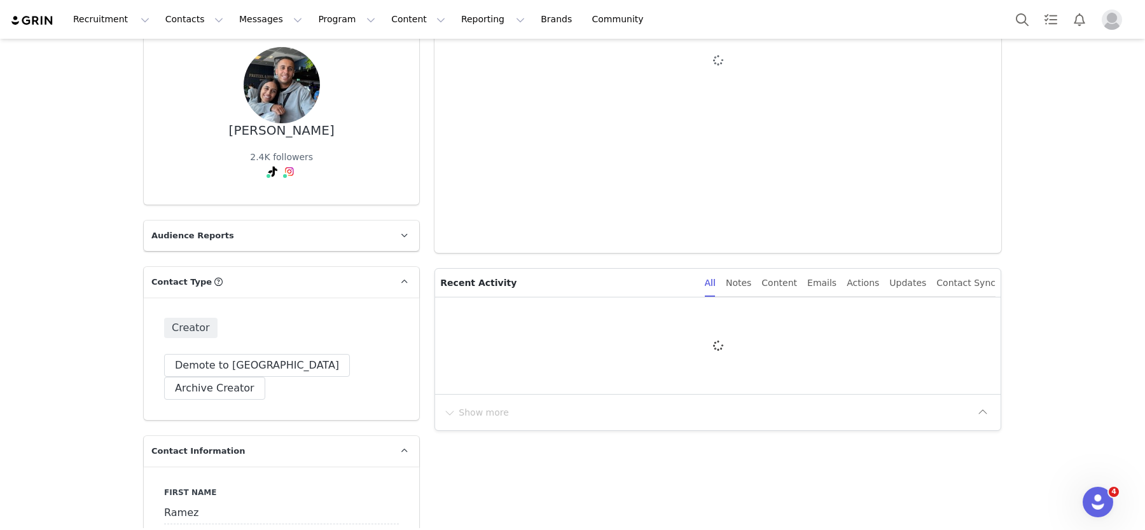
type input "+1 ([GEOGRAPHIC_DATA])"
